Goal: Task Accomplishment & Management: Complete application form

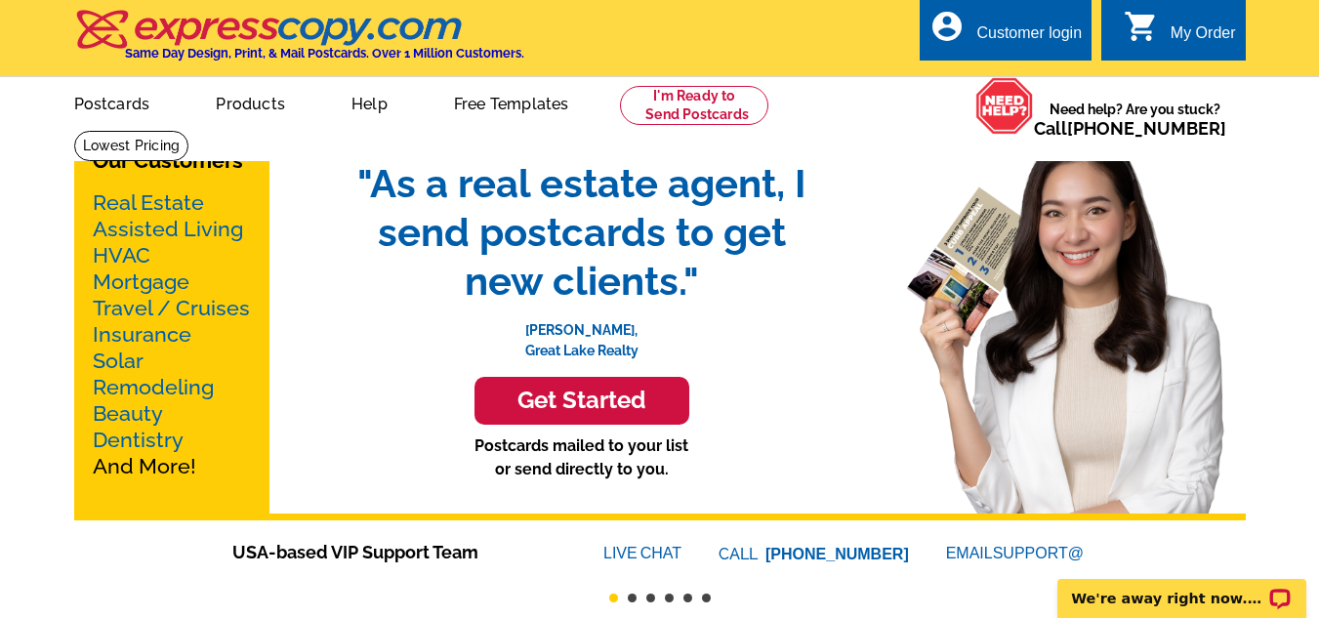
click at [175, 192] on link "Real Estate" at bounding box center [148, 202] width 111 height 24
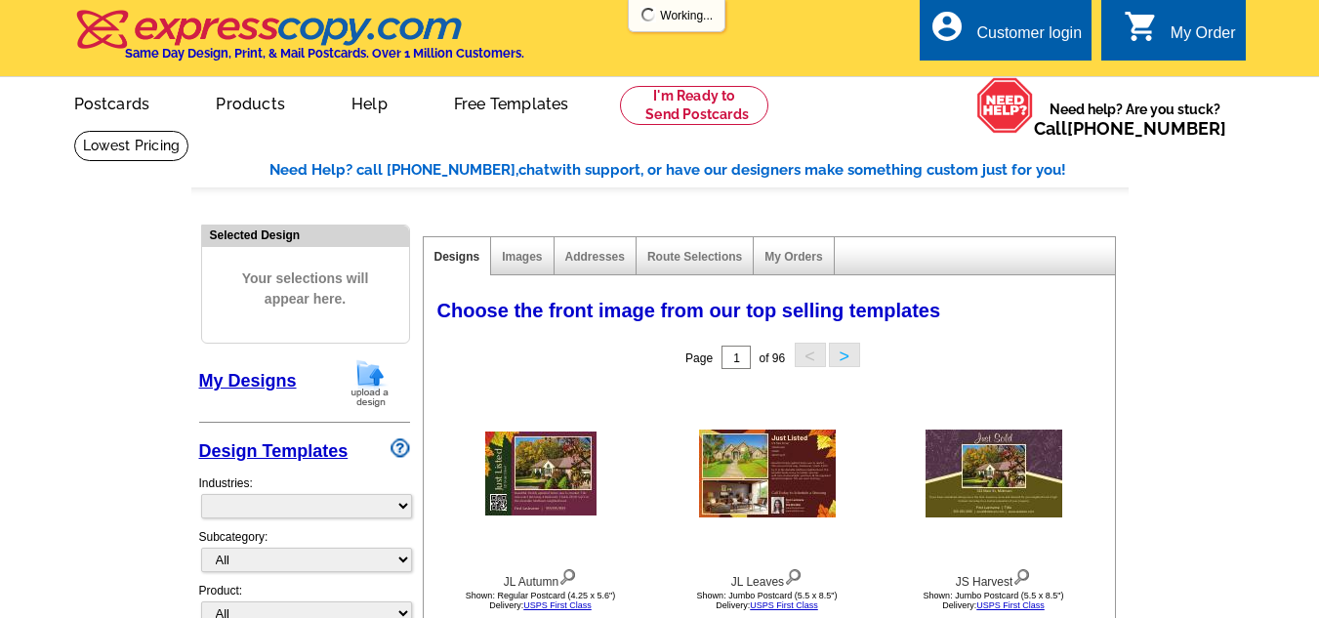
select select "785"
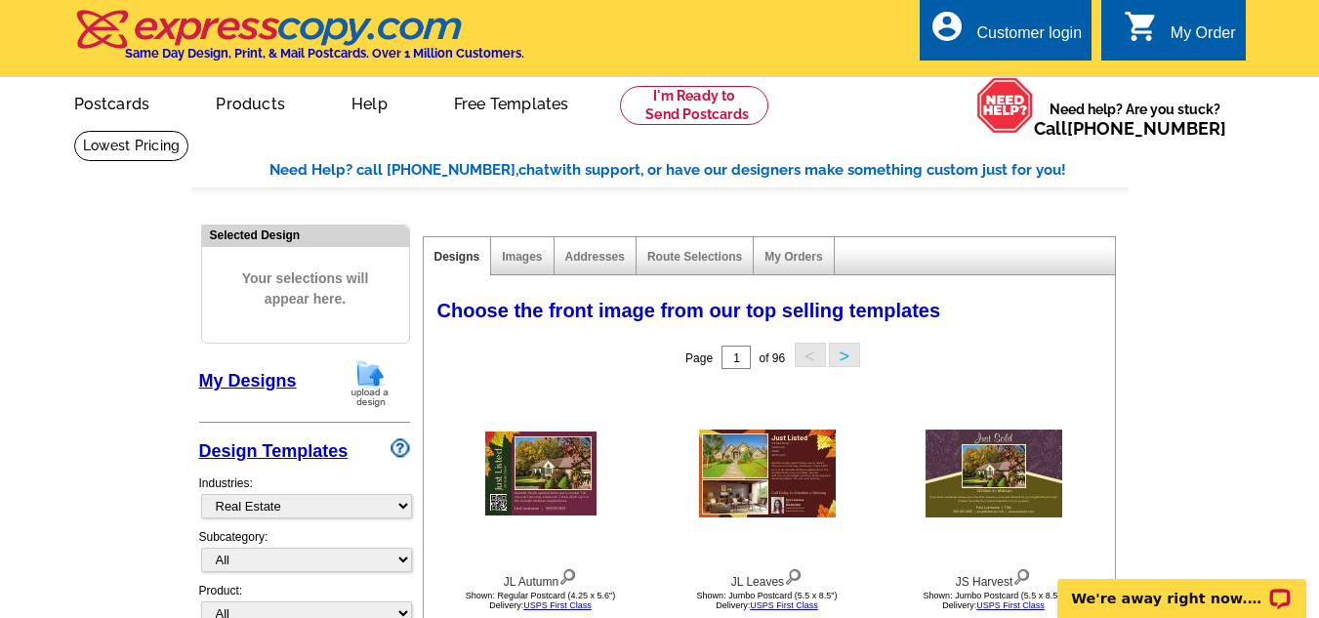
scroll to position [134, 0]
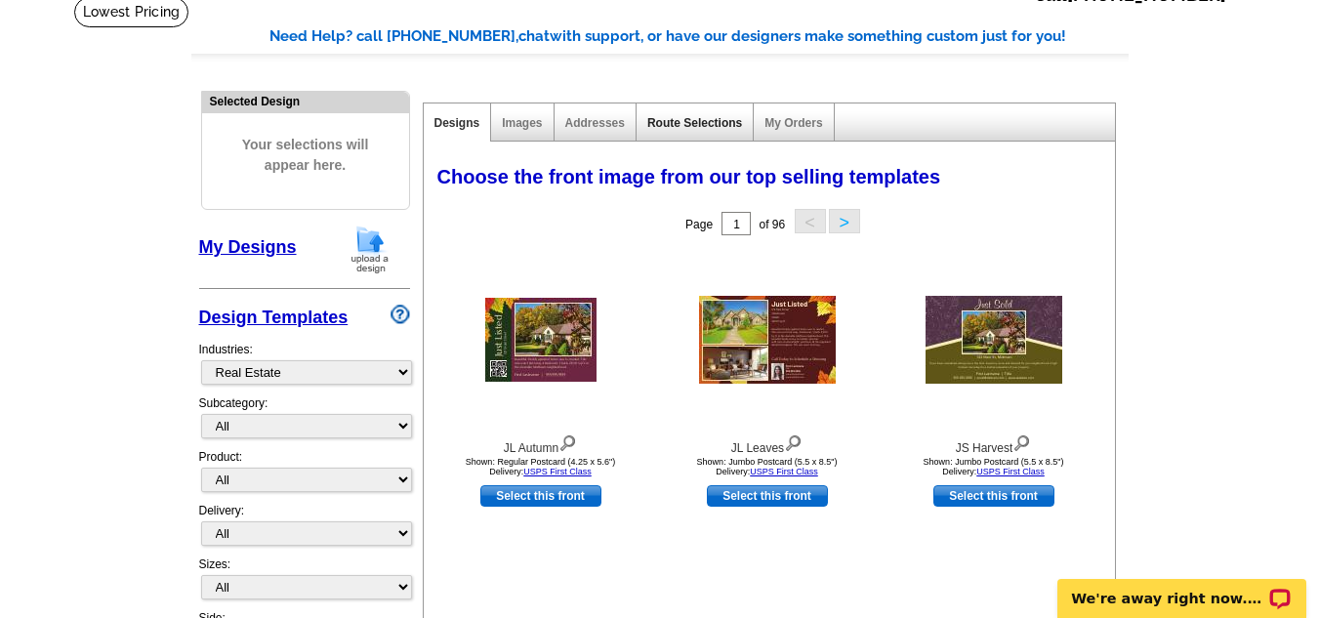
click at [656, 129] on link "Route Selections" at bounding box center [694, 123] width 95 height 14
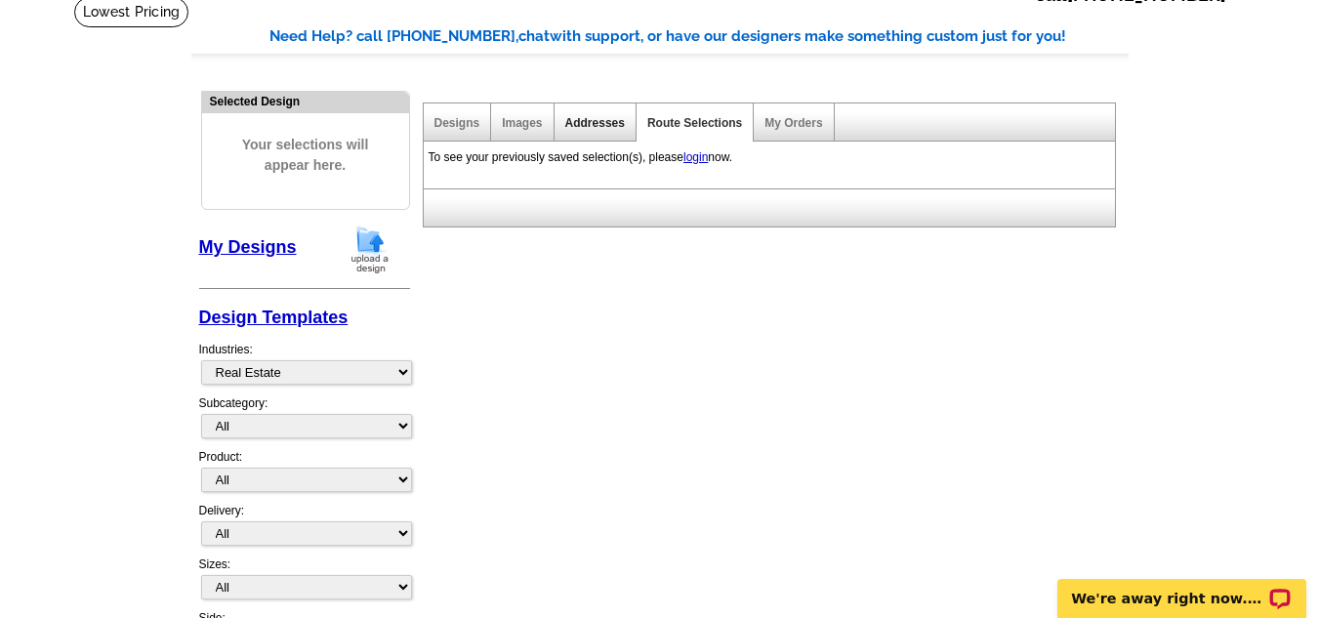
click at [601, 130] on link "Addresses" at bounding box center [595, 123] width 60 height 14
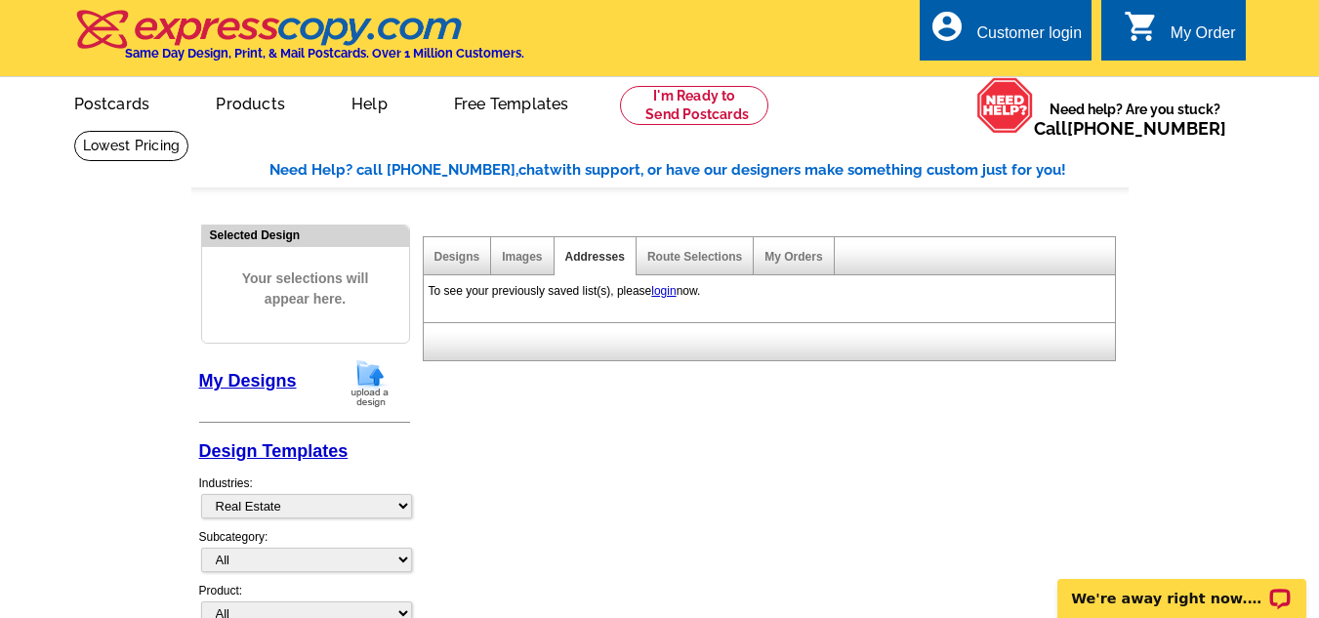
click at [1047, 29] on div "Customer login" at bounding box center [1028, 37] width 105 height 27
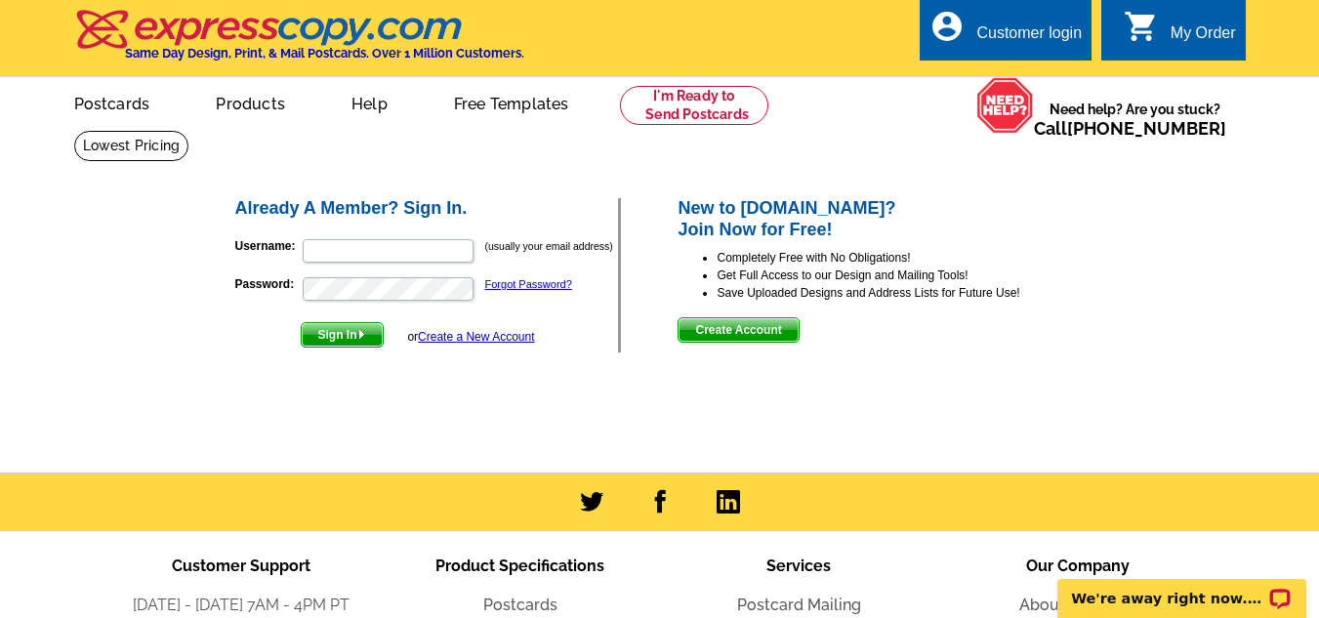
click at [704, 324] on span "Create Account" at bounding box center [737, 329] width 119 height 23
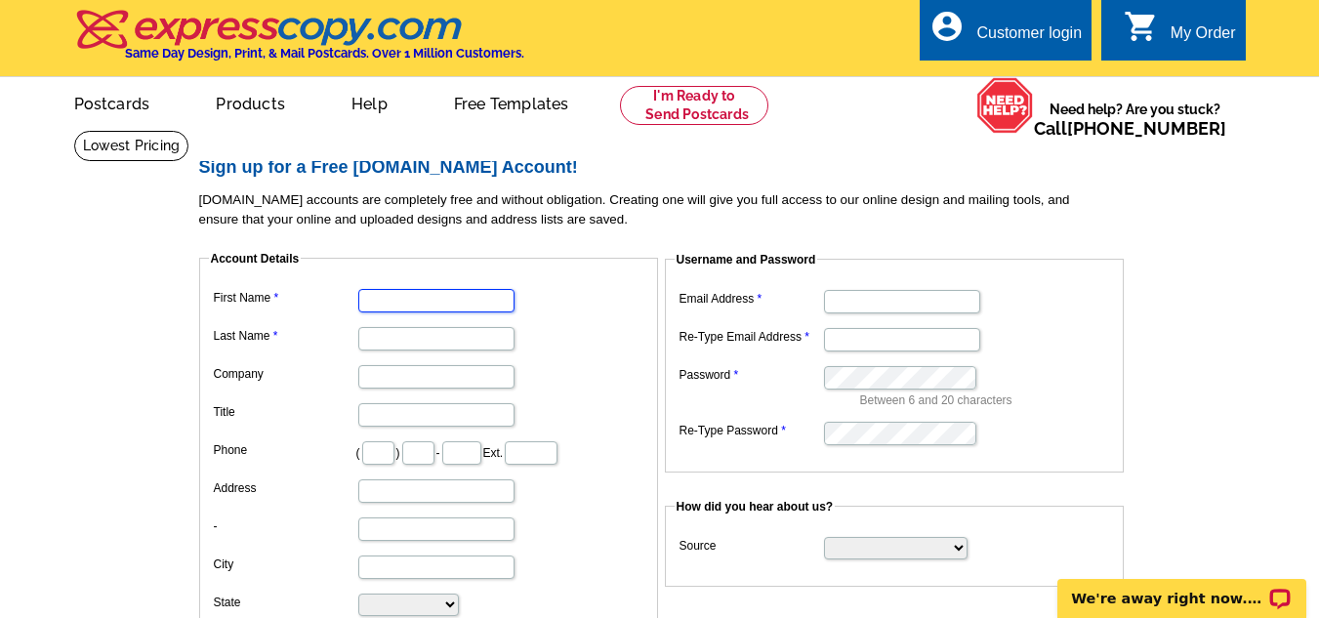
click at [396, 303] on input "First Name" at bounding box center [436, 300] width 156 height 23
type input "Stephanie"
click at [427, 342] on input "C" at bounding box center [436, 338] width 156 height 23
type input "Curbeam"
click at [412, 385] on input "Company" at bounding box center [436, 376] width 156 height 23
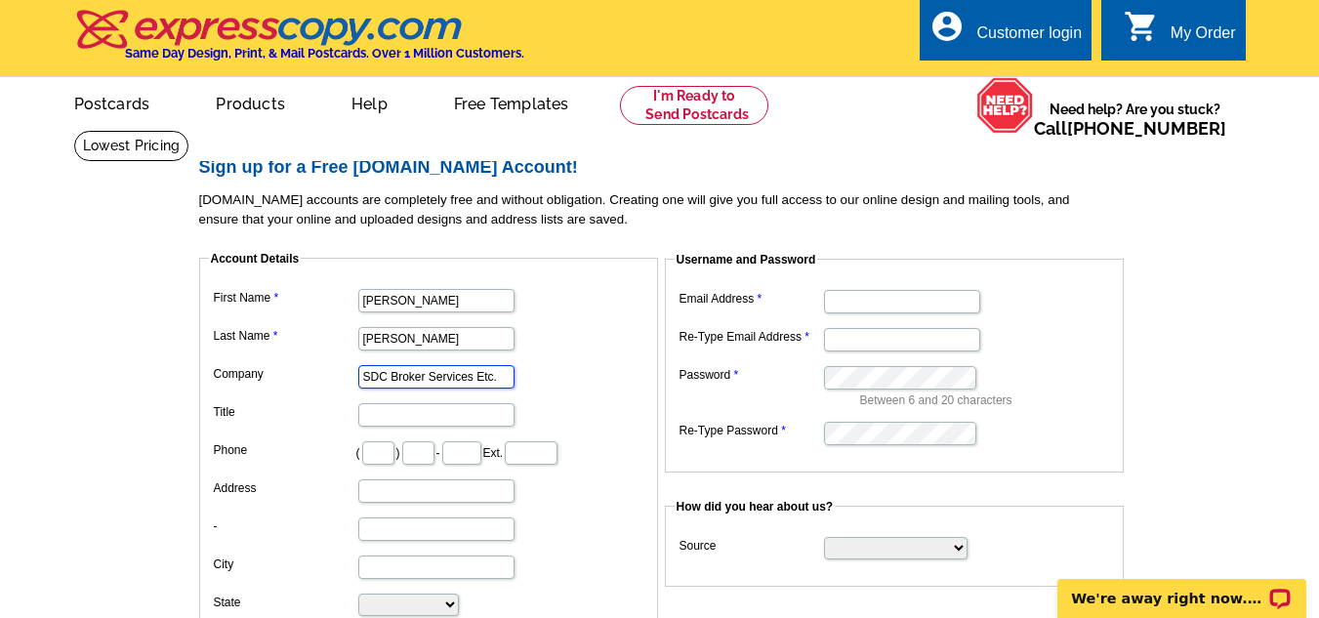
type input "SDC Broker Services Etc."
type input "Realtor"
click at [369, 457] on input "text" at bounding box center [378, 452] width 32 height 23
type input "704"
type input "649"
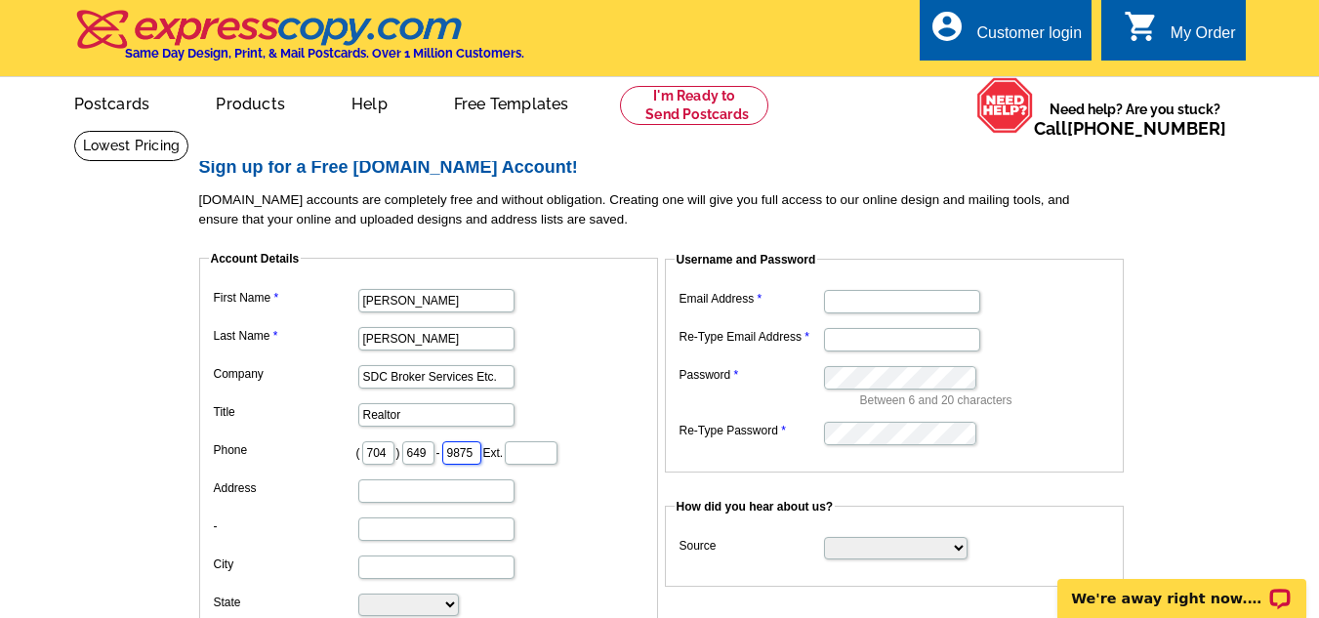
type input "9875"
type input "217 Karen Circle"
type input "Winston Salem"
select select "NC"
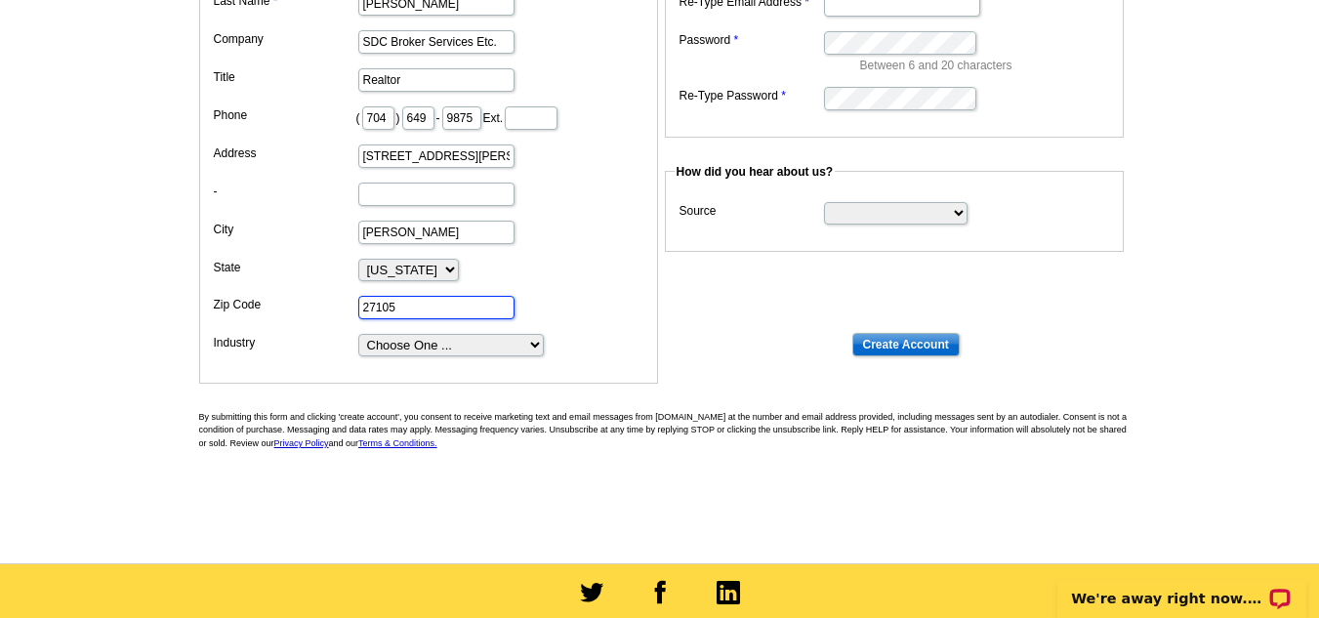
type input "27105"
click at [524, 349] on select "Choose One ... Residential Real Estate Accounting Agriculture Architecture Arts…" at bounding box center [450, 345] width 185 height 22
select select "2"
click at [358, 335] on select "Choose One ... Residential Real Estate Accounting Agriculture Architecture Arts…" at bounding box center [450, 345] width 185 height 22
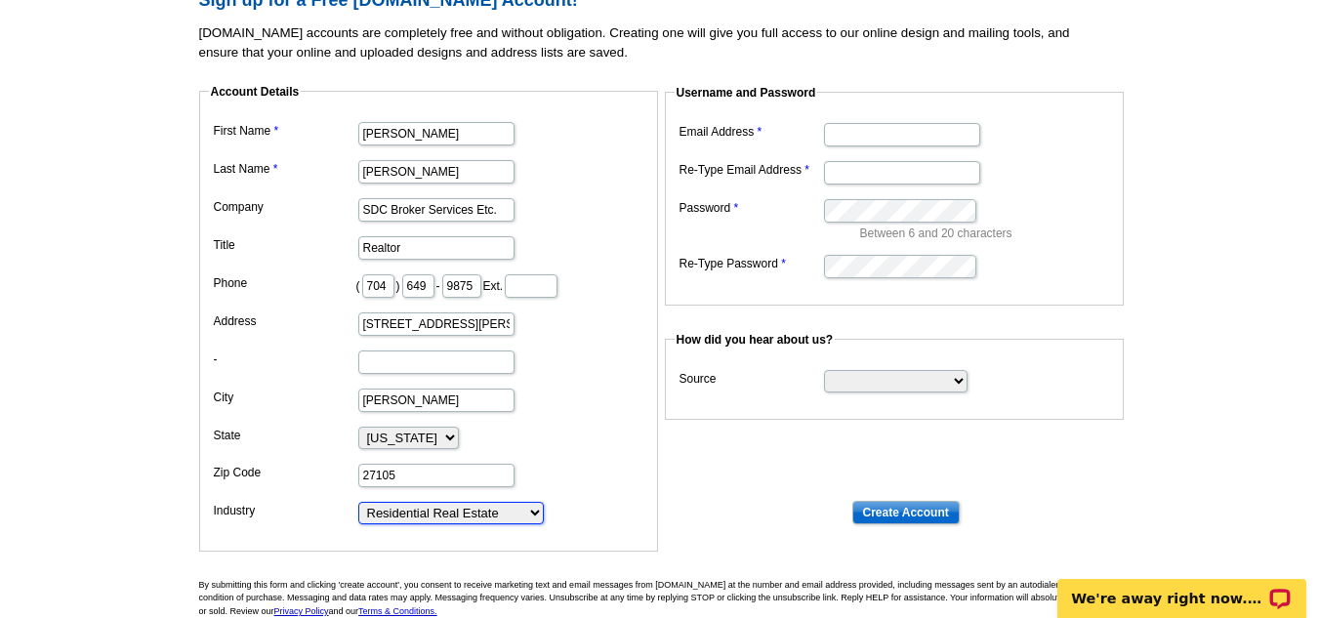
scroll to position [90, 0]
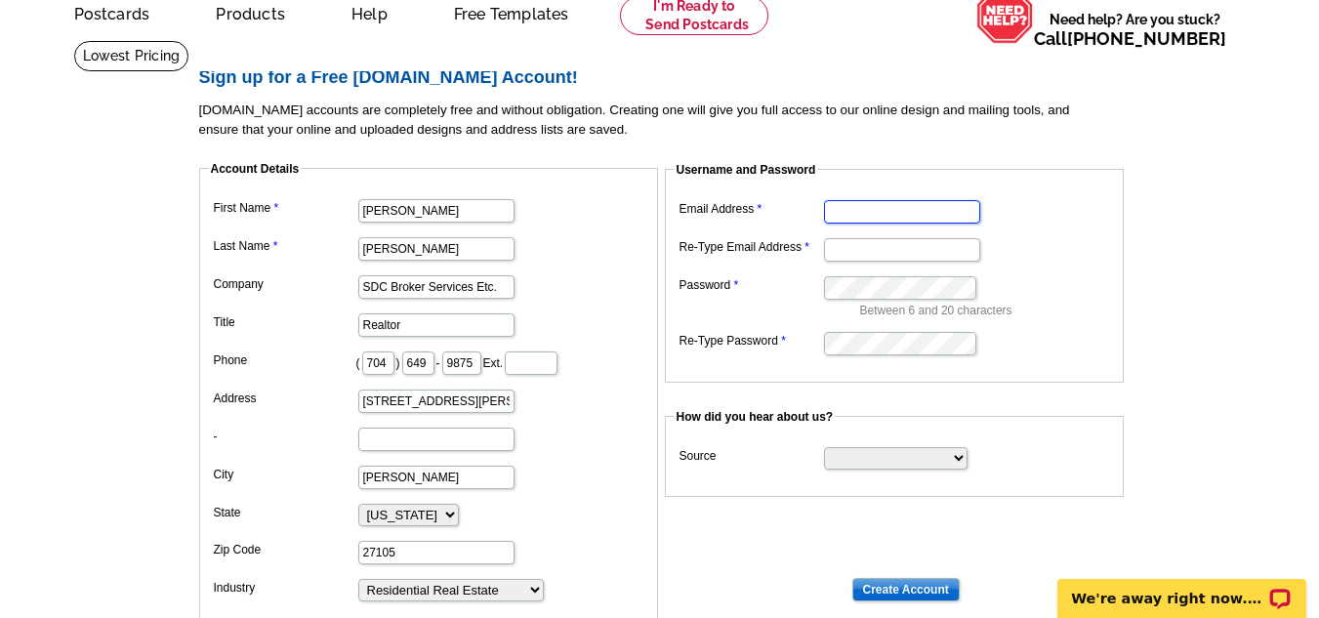
click at [939, 222] on input "Email Address" at bounding box center [902, 211] width 156 height 23
type input "S"
type input "sdc.brokerservicesetc@gmail.com"
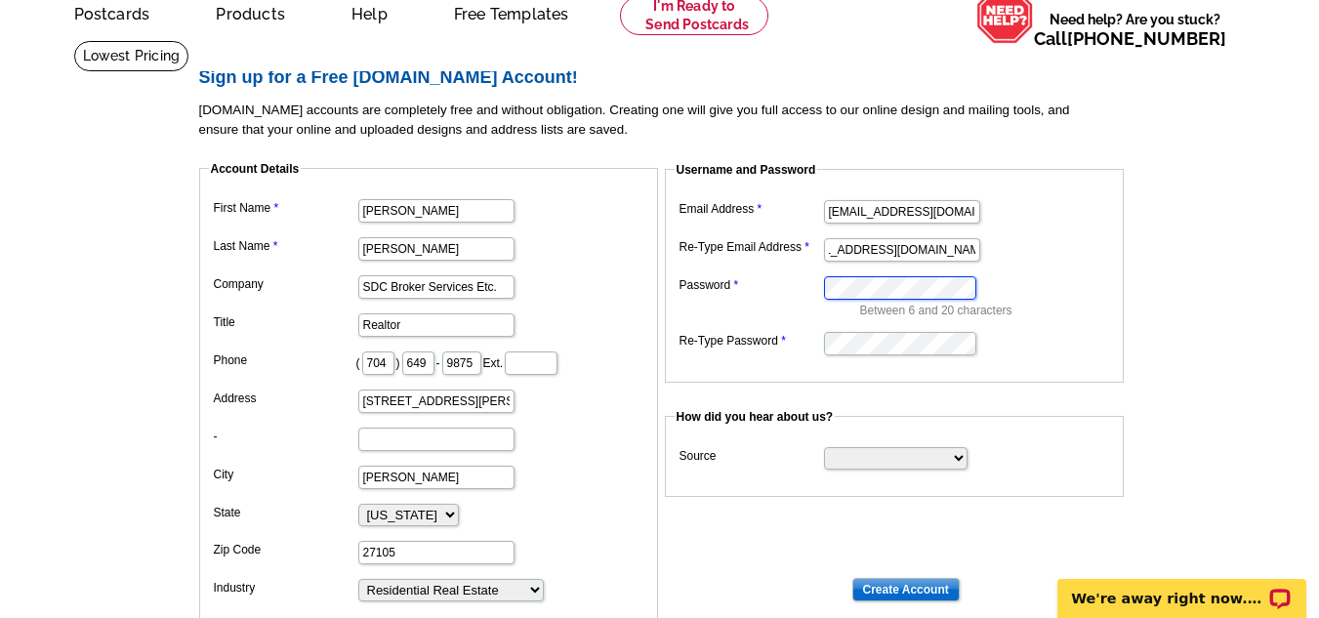
scroll to position [0, 0]
click at [950, 459] on select "Search Engine Television Ad Direct Mail Postcard Email Referred by a friend Oth…" at bounding box center [895, 458] width 143 height 22
select select "referral"
click at [824, 448] on select "Search Engine Television Ad Direct Mail Postcard Email Referred by a friend Oth…" at bounding box center [895, 458] width 143 height 22
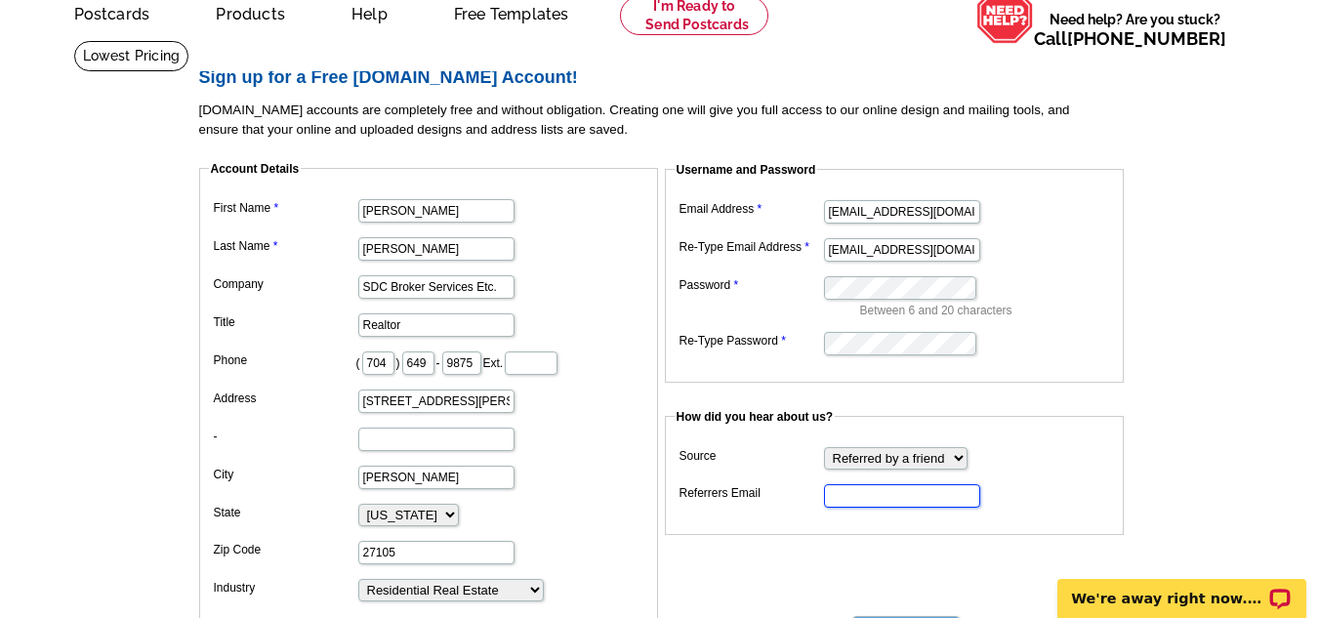
click at [887, 498] on input "Referrers Email" at bounding box center [902, 495] width 156 height 23
click at [1028, 508] on dd "monica" at bounding box center [894, 494] width 439 height 30
click at [904, 503] on input "monica" at bounding box center [902, 495] width 156 height 23
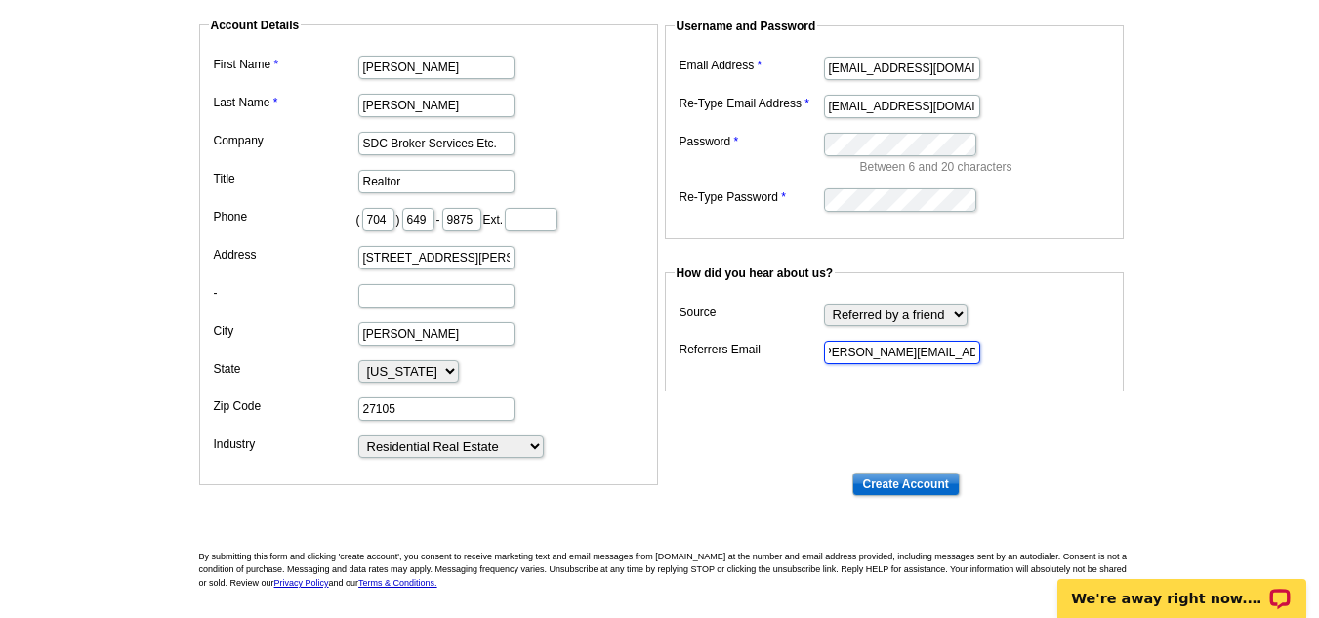
scroll to position [266, 0]
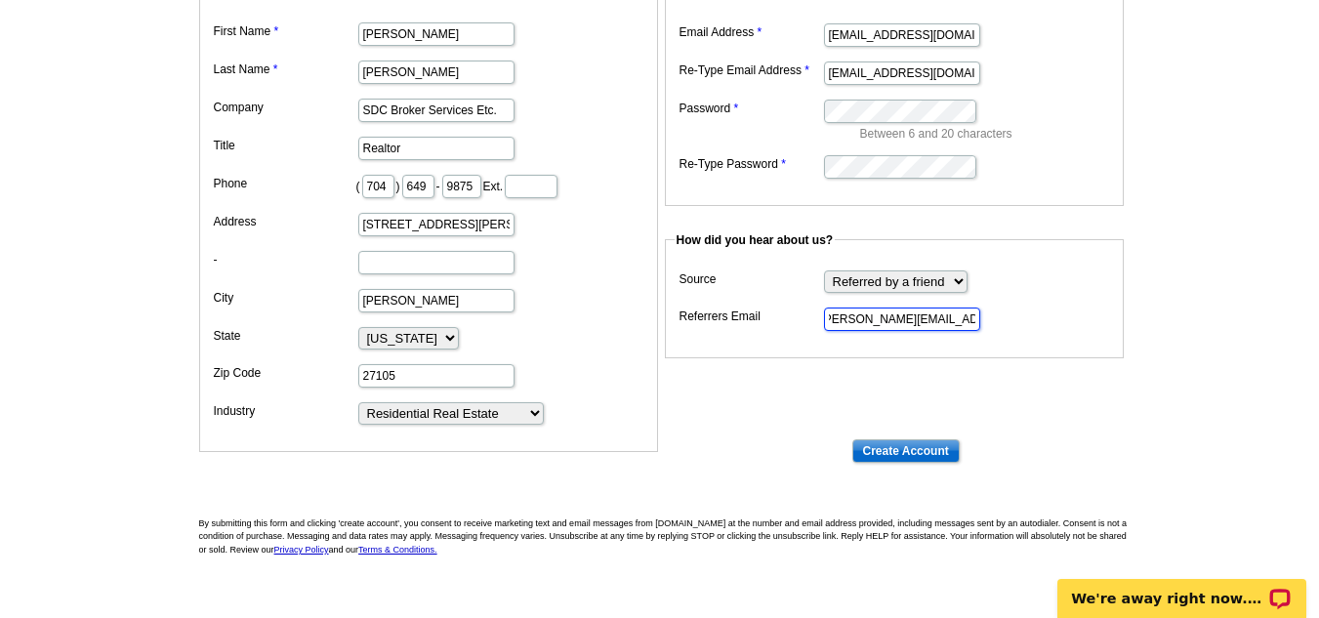
type input "monica@mhomesgroup.com"
click at [921, 452] on input "Create Account" at bounding box center [905, 450] width 107 height 23
